Goal: Task Accomplishment & Management: Use online tool/utility

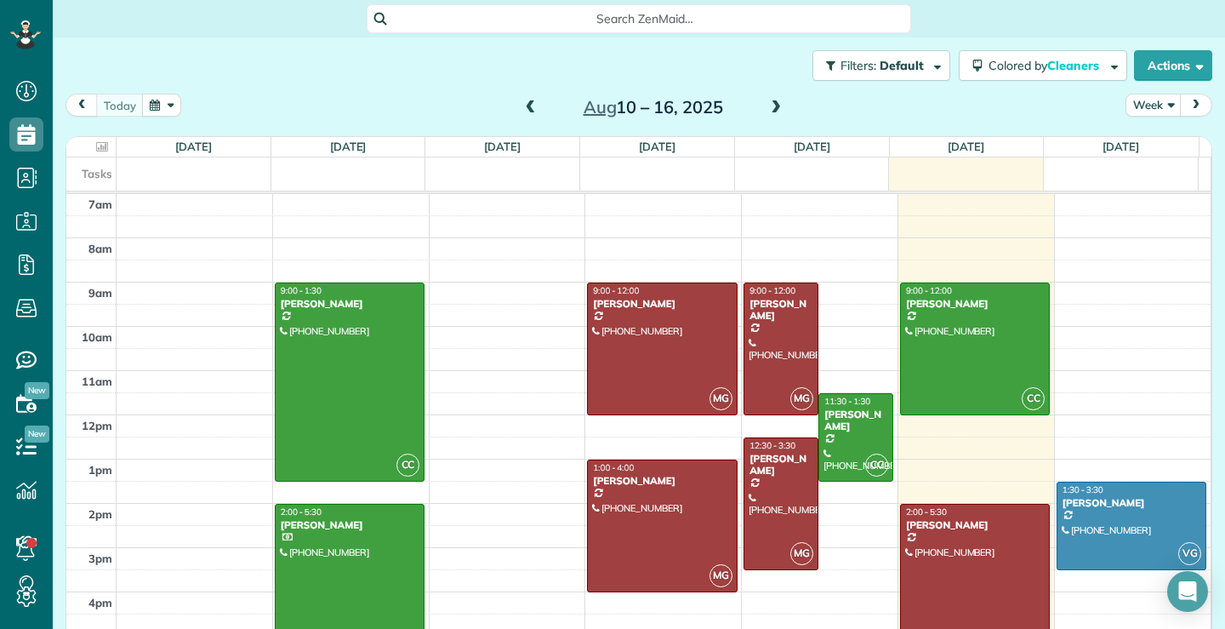
scroll to position [8, 8]
drag, startPoint x: 974, startPoint y: 337, endPoint x: 964, endPoint y: 333, distance: 11.1
click at [973, 337] on div at bounding box center [975, 348] width 148 height 131
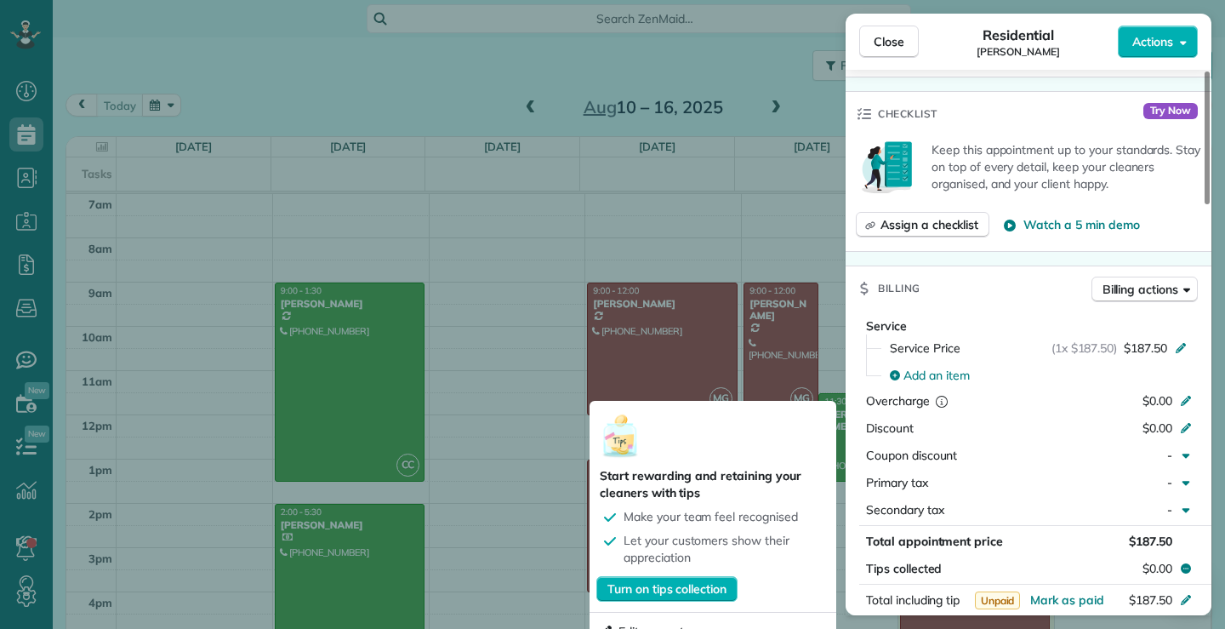
scroll to position [595, 0]
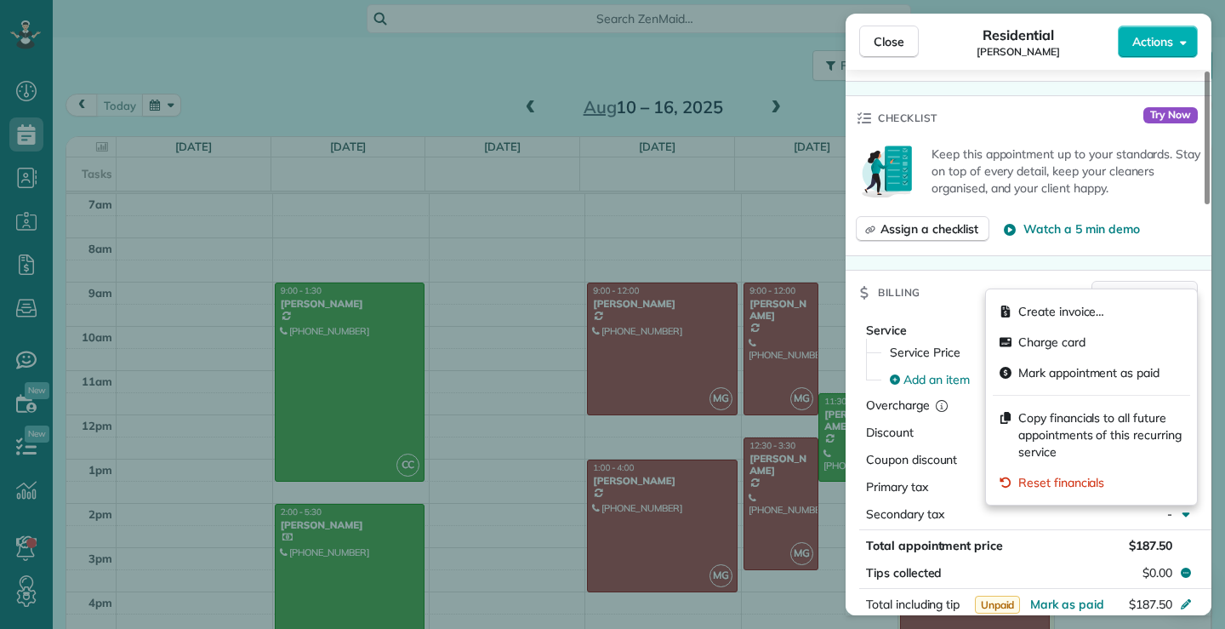
click at [1165, 285] on span "Billing actions" at bounding box center [1140, 293] width 76 height 17
click at [1040, 315] on span "Create invoice…" at bounding box center [1061, 311] width 86 height 17
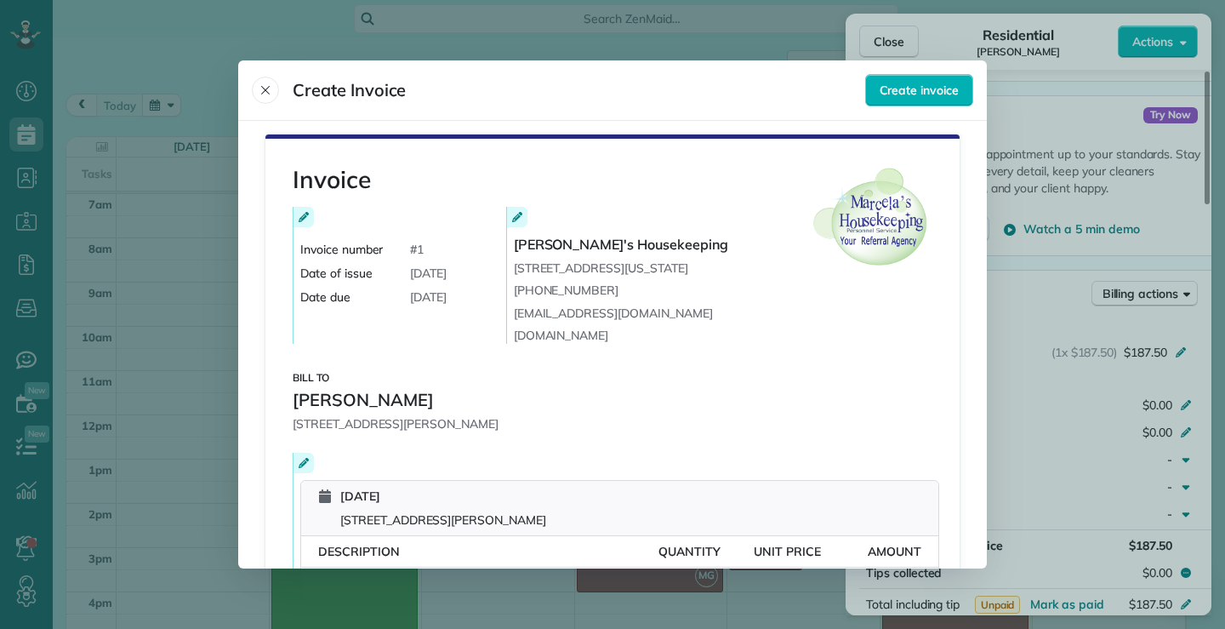
click at [244, 83] on header "Create Invoice Create invoice" at bounding box center [612, 90] width 748 height 60
click at [270, 90] on icon "Close" at bounding box center [266, 90] width 14 height 14
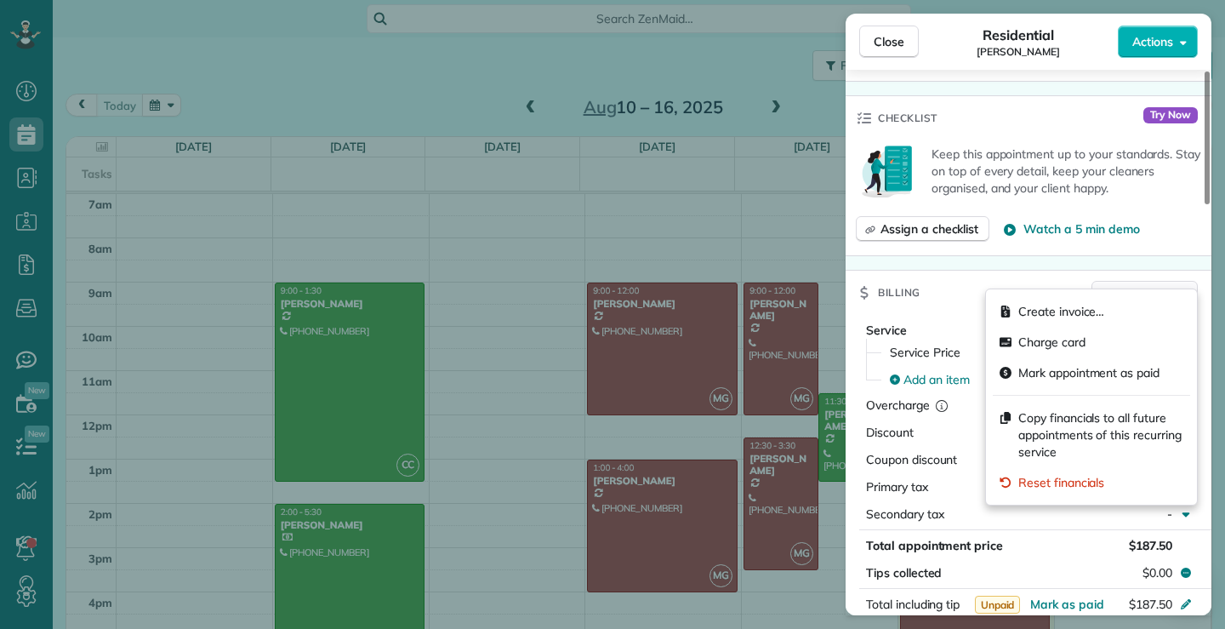
click at [1188, 287] on icon "button" at bounding box center [1186, 293] width 7 height 13
click at [1052, 342] on span "Charge card" at bounding box center [1051, 341] width 67 height 17
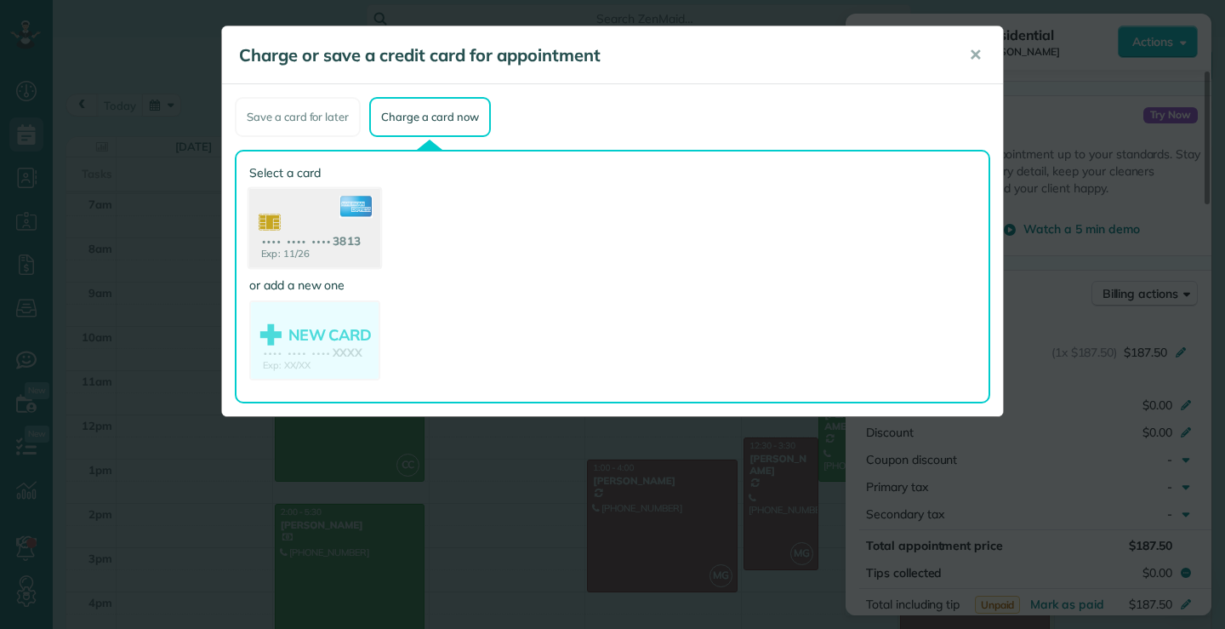
click at [322, 238] on use at bounding box center [314, 230] width 131 height 83
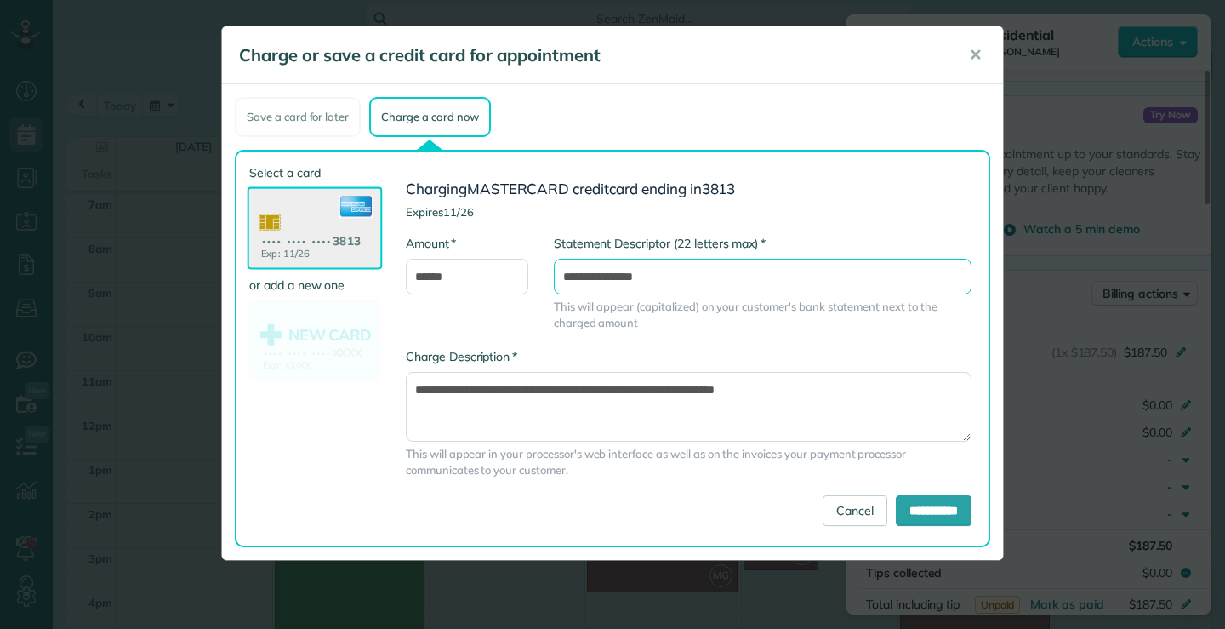
click at [563, 277] on input "**********" at bounding box center [763, 277] width 418 height 36
click at [914, 511] on input "**********" at bounding box center [934, 510] width 76 height 31
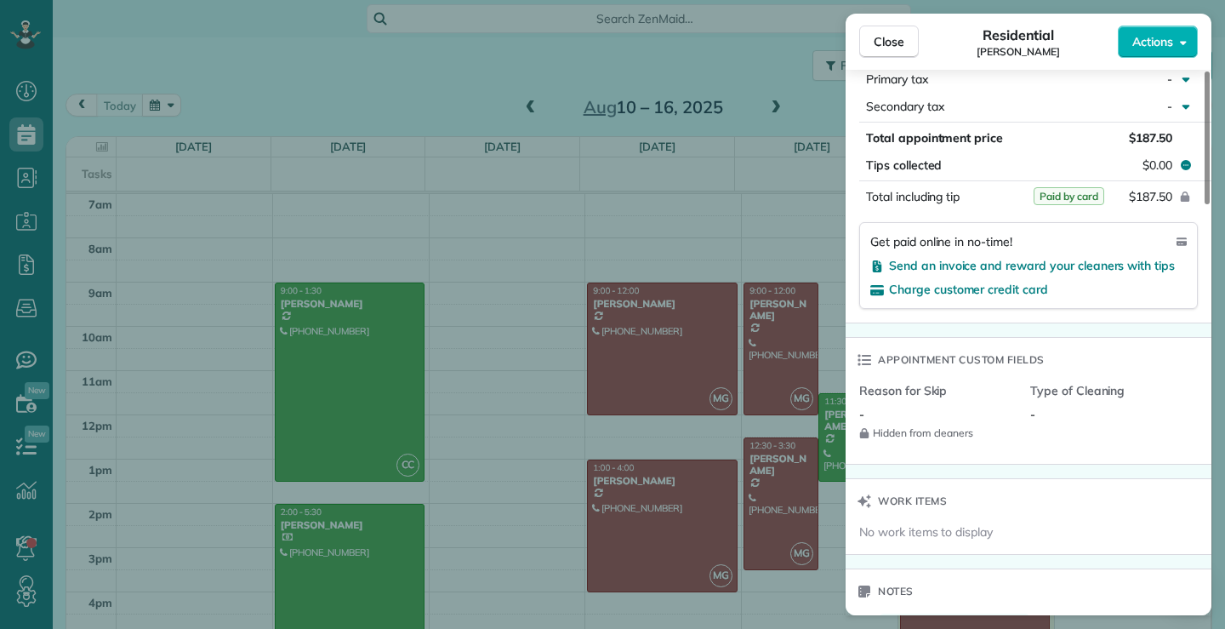
scroll to position [1020, 0]
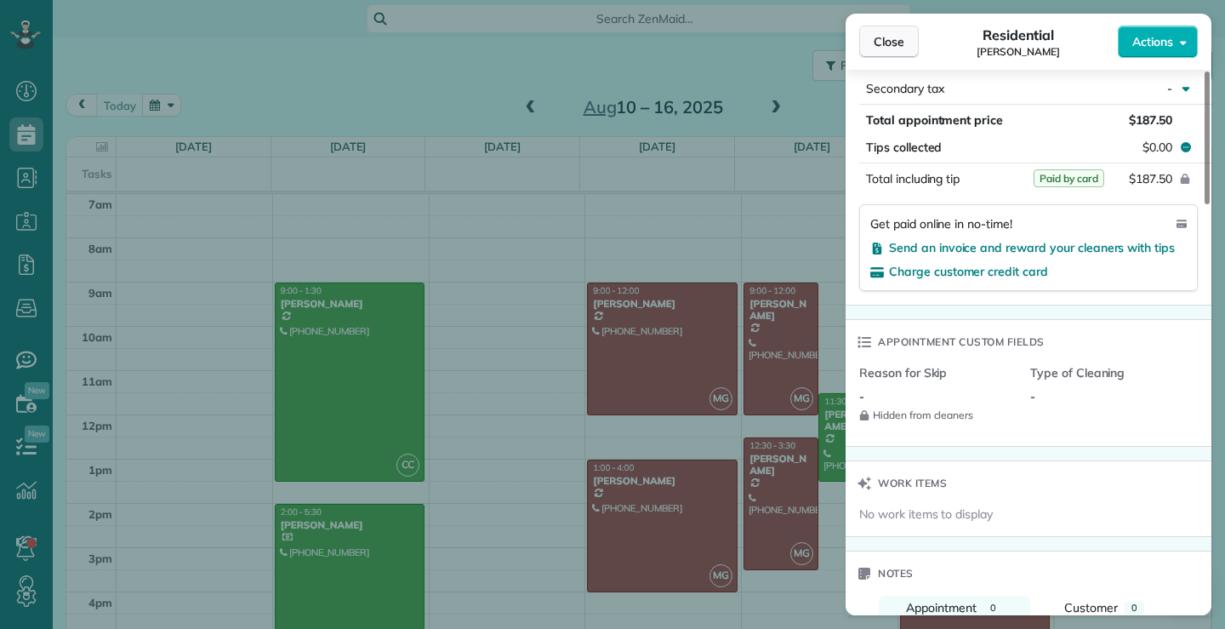
click at [908, 45] on button "Close" at bounding box center [889, 42] width 60 height 32
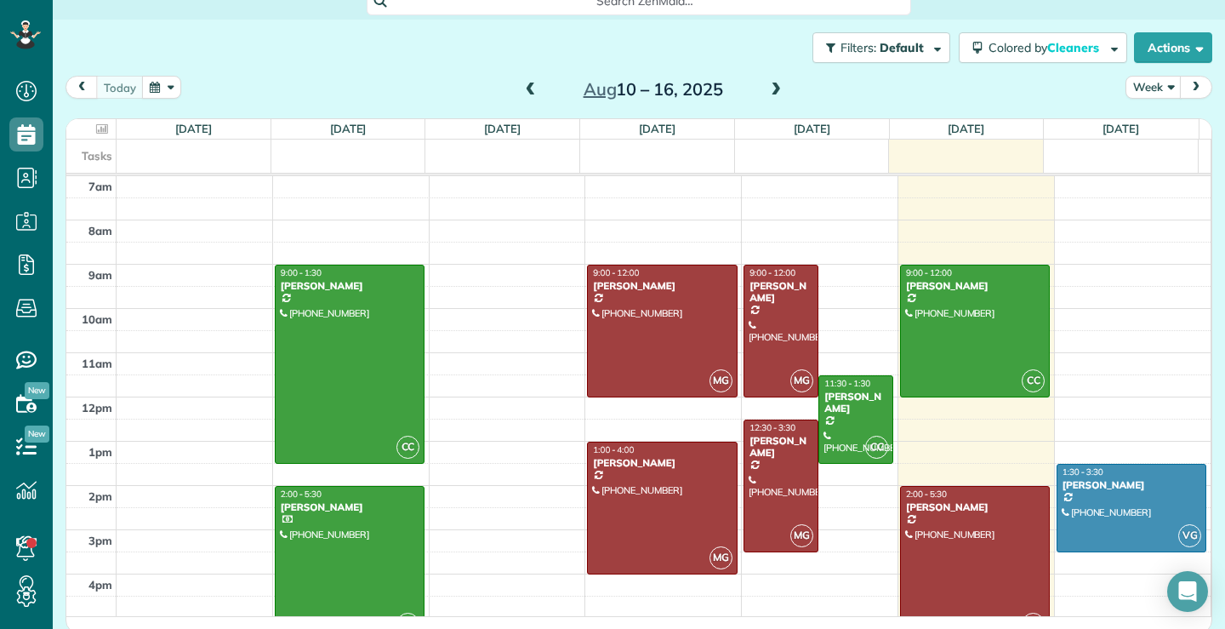
scroll to position [22, 0]
